Goal: Check status: Check status

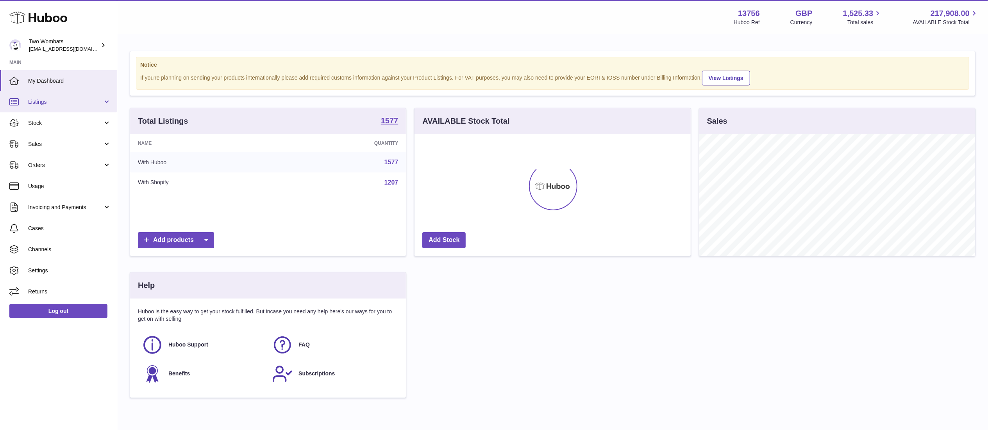
scroll to position [122, 276]
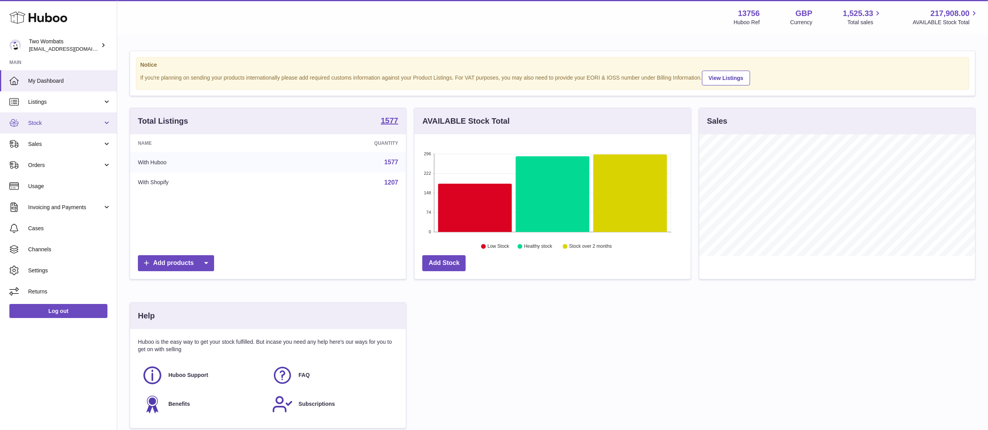
click at [77, 125] on span "Stock" at bounding box center [65, 123] width 75 height 7
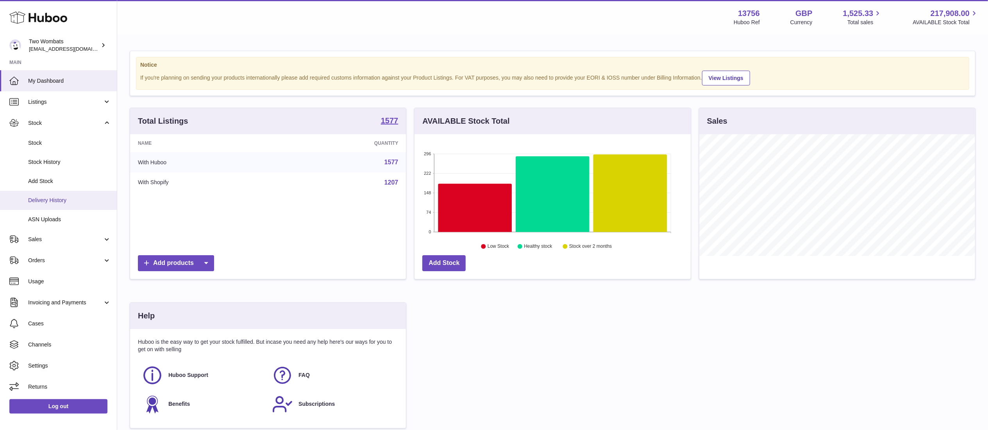
click at [80, 201] on span "Delivery History" at bounding box center [69, 200] width 83 height 7
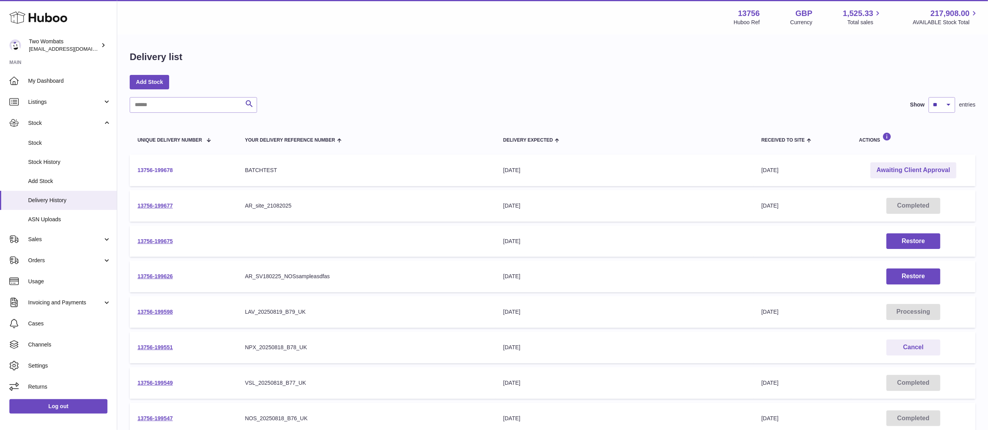
click at [144, 170] on link "13756-199678" at bounding box center [154, 170] width 35 height 6
drag, startPoint x: 933, startPoint y: 169, endPoint x: 835, endPoint y: 120, distance: 109.2
click at [835, 120] on div "Search Show ** ** ** *** entries Unique Delivery Number Your Delivery Reference…" at bounding box center [553, 310] width 846 height 426
drag, startPoint x: 180, startPoint y: 167, endPoint x: 130, endPoint y: 168, distance: 50.0
click at [130, 168] on td "13756-199678" at bounding box center [183, 171] width 107 height 32
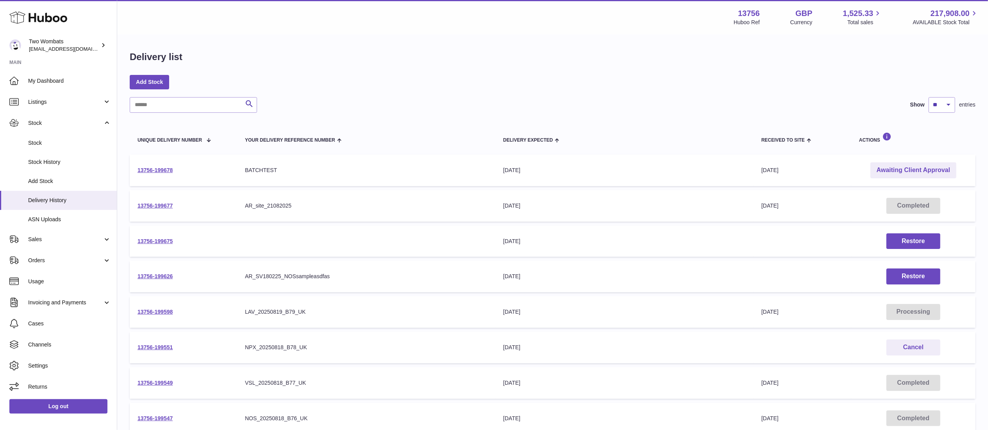
copy link "13756-199678"
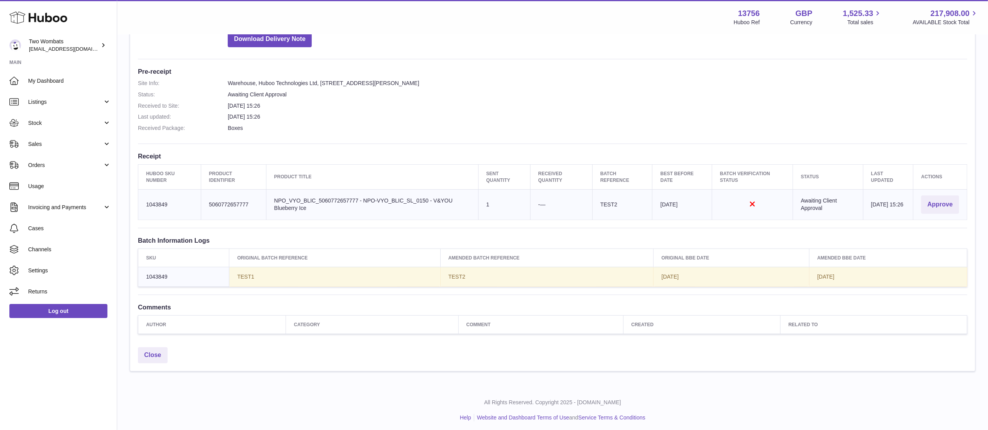
scroll to position [182, 0]
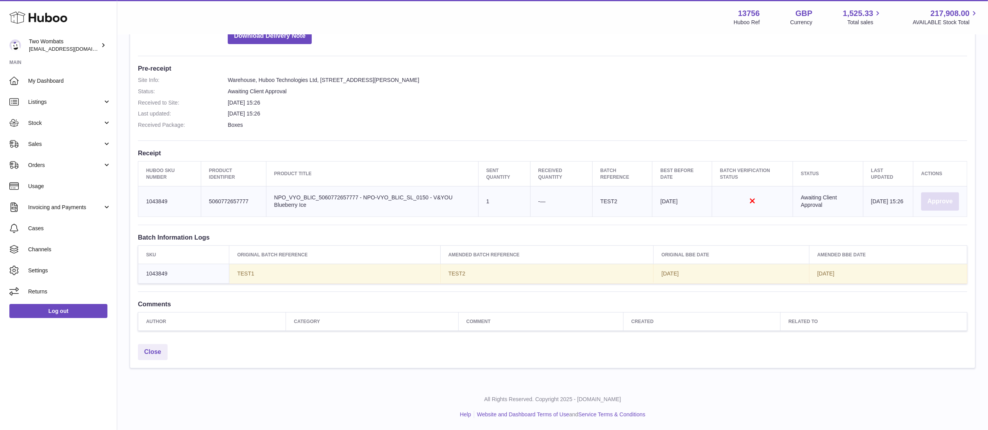
click at [944, 200] on button "Approve" at bounding box center [940, 202] width 38 height 18
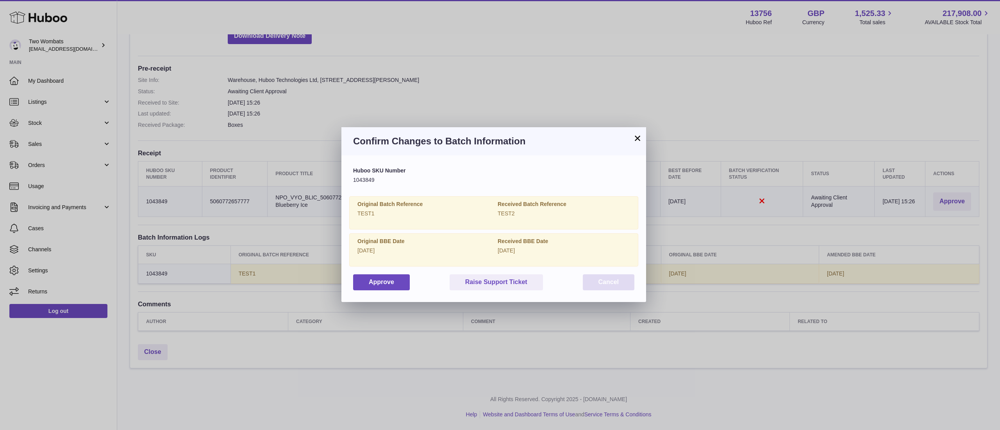
click at [619, 284] on button "Cancel" at bounding box center [609, 283] width 52 height 16
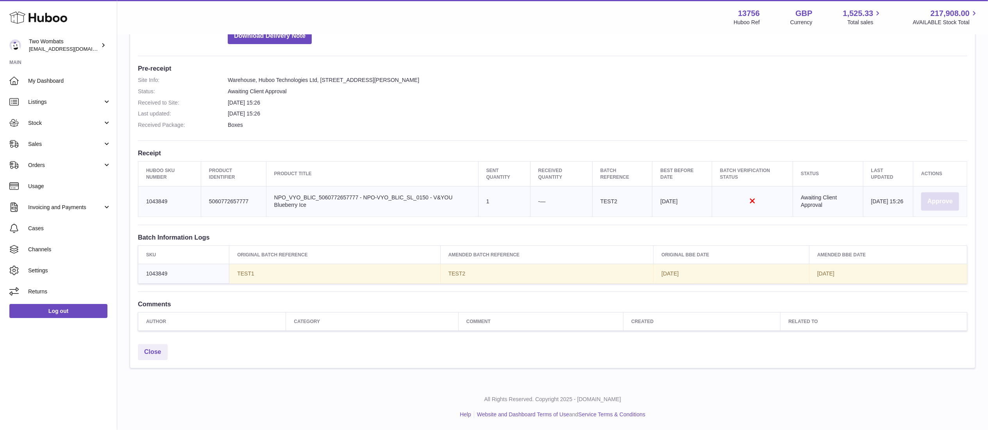
click at [944, 200] on button "Approve" at bounding box center [940, 202] width 38 height 18
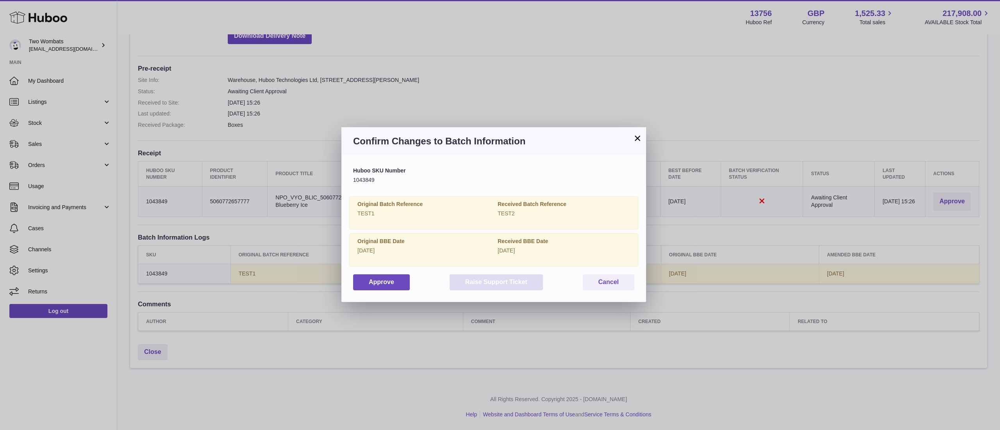
click at [491, 283] on button "Raise Support Ticket" at bounding box center [496, 283] width 93 height 16
click at [635, 139] on button "×" at bounding box center [637, 138] width 9 height 9
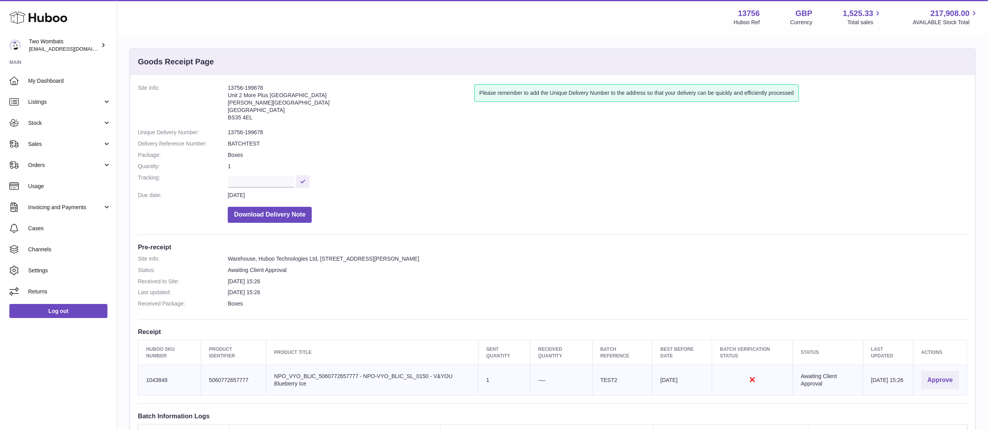
scroll to position [0, 0]
